Goal: Complete application form

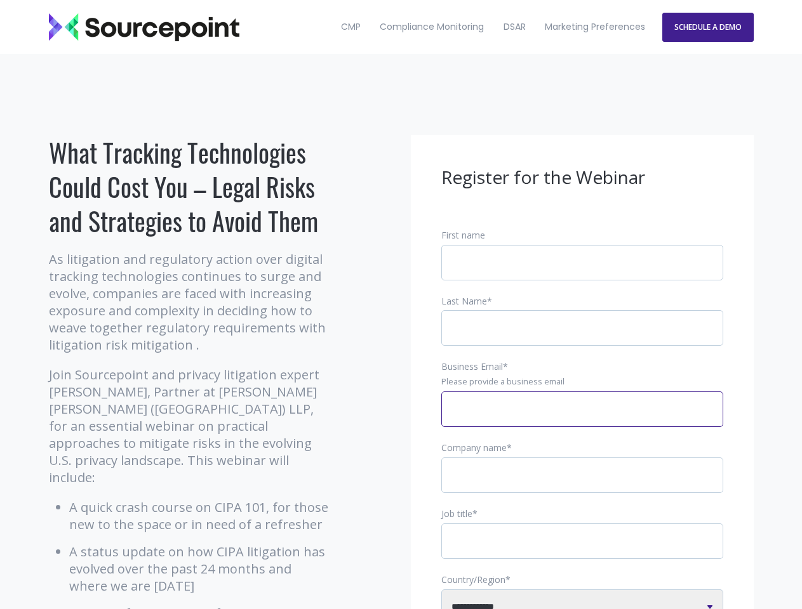
click at [582, 420] on input "Business Email *" at bounding box center [582, 410] width 282 height 36
